Goal: Information Seeking & Learning: Find specific fact

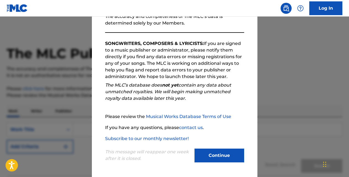
scroll to position [45, 0]
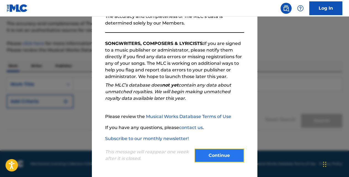
click at [201, 152] on button "Continue" at bounding box center [219, 155] width 50 height 14
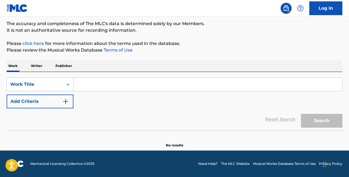
click at [38, 66] on p "Writer" at bounding box center [36, 66] width 15 height 12
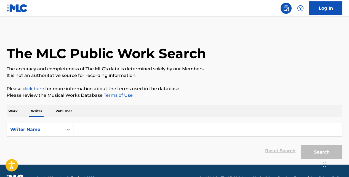
click at [77, 132] on input "Search Form" at bounding box center [207, 129] width 268 height 13
click at [69, 129] on icon "Search Form" at bounding box center [67, 129] width 3 height 2
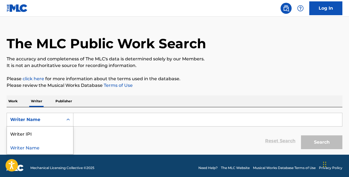
scroll to position [14, 0]
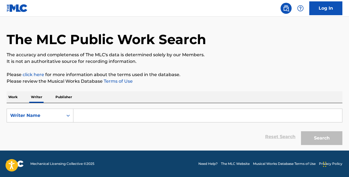
click at [88, 114] on input "Search Form" at bounding box center [207, 115] width 268 height 13
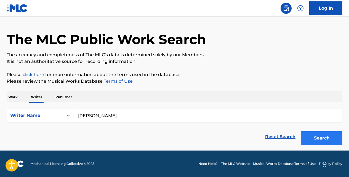
type input "[PERSON_NAME]"
click at [322, 134] on button "Search" at bounding box center [321, 138] width 41 height 14
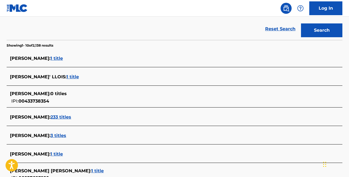
scroll to position [124, 0]
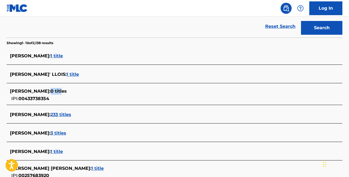
drag, startPoint x: 55, startPoint y: 99, endPoint x: 73, endPoint y: 94, distance: 18.6
click at [72, 94] on div "[PERSON_NAME] : 0 titles IPI: 00433738354" at bounding box center [167, 95] width 314 height 14
click at [71, 95] on div "[PERSON_NAME] : 0 titles IPI: 00433738354" at bounding box center [167, 95] width 314 height 14
click at [115, 95] on div "[PERSON_NAME] : 0 titles IPI: 00433738354" at bounding box center [167, 95] width 314 height 14
click at [100, 92] on div "[PERSON_NAME] : 0 titles" at bounding box center [167, 91] width 314 height 7
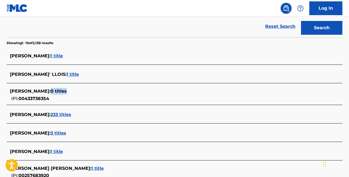
click at [100, 92] on div "[PERSON_NAME] : 0 titles" at bounding box center [167, 91] width 314 height 7
